Goal: Task Accomplishment & Management: Use online tool/utility

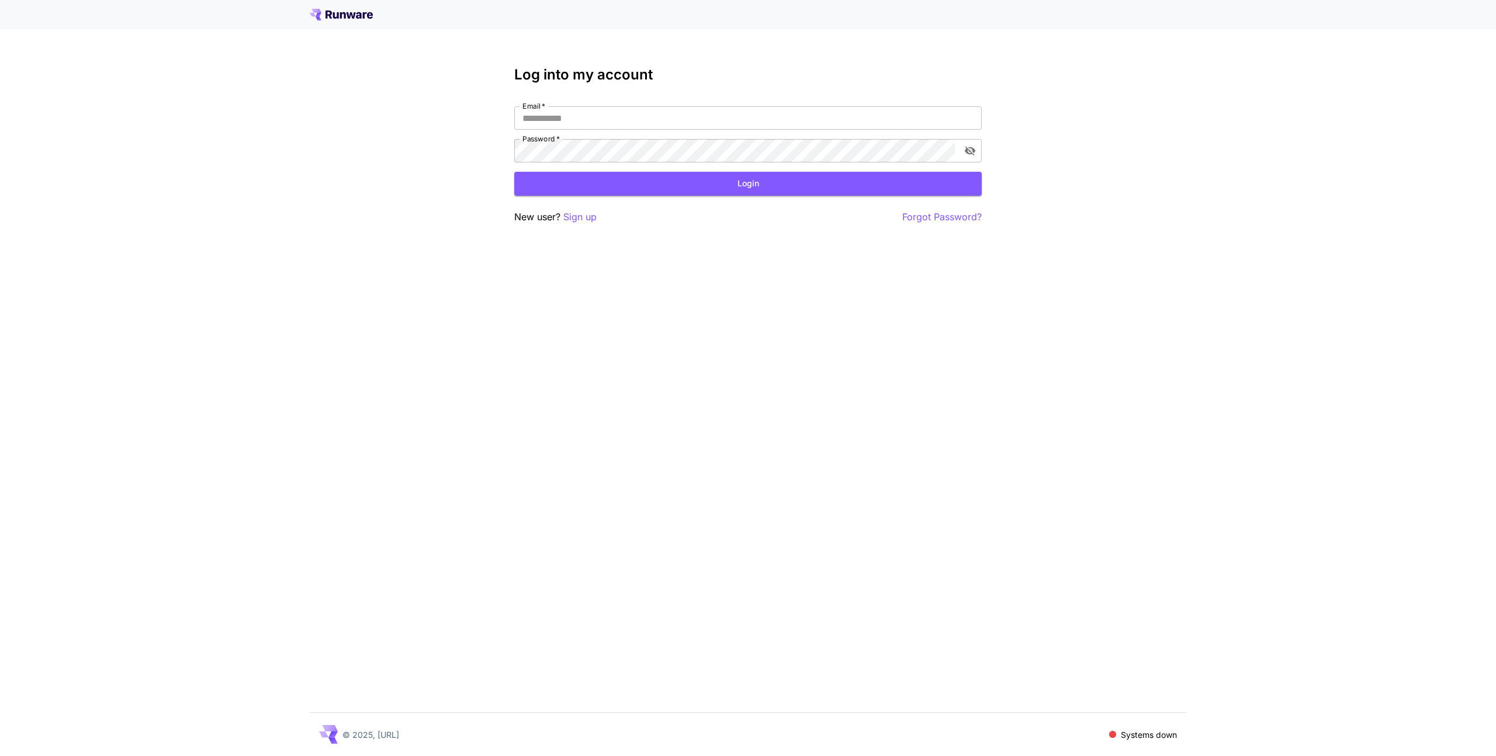
type input "**********"
click at [942, 92] on div "**********" at bounding box center [748, 146] width 468 height 158
click at [751, 184] on button "Login" at bounding box center [748, 184] width 468 height 24
